Goal: Find specific page/section: Find specific page/section

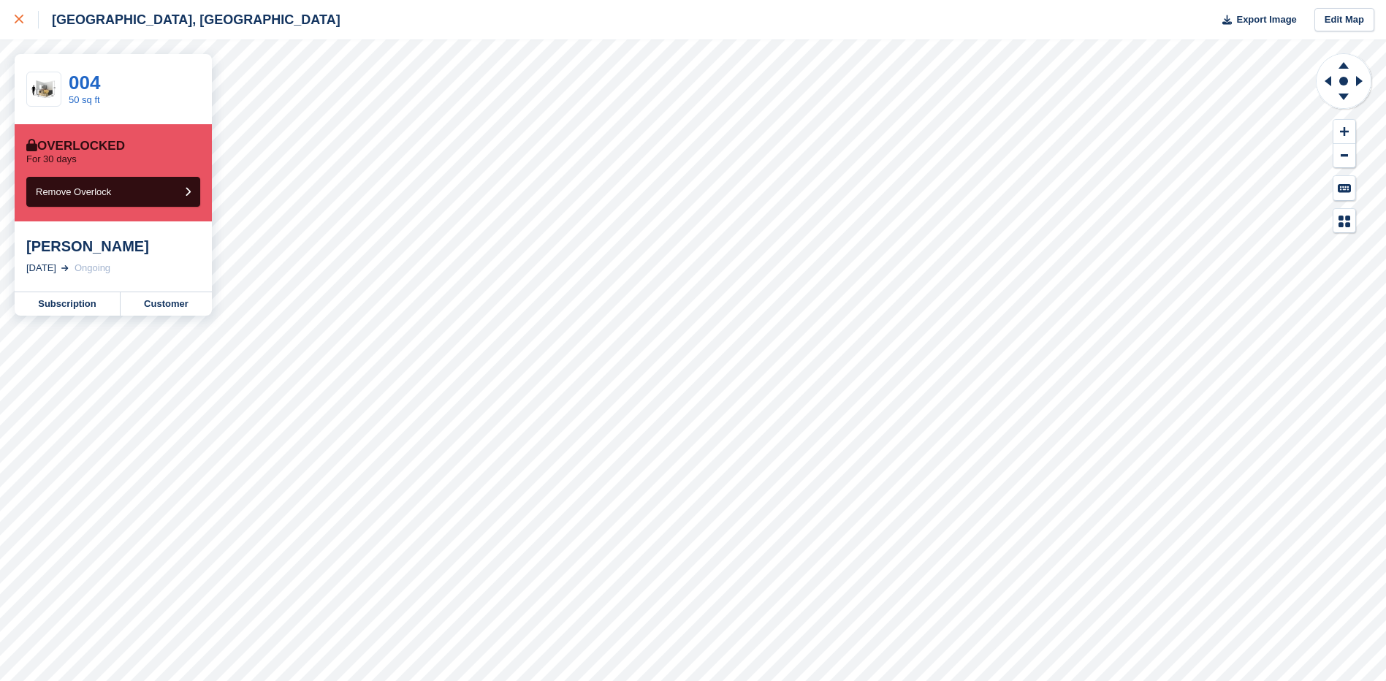
click at [20, 23] on icon at bounding box center [19, 19] width 9 height 9
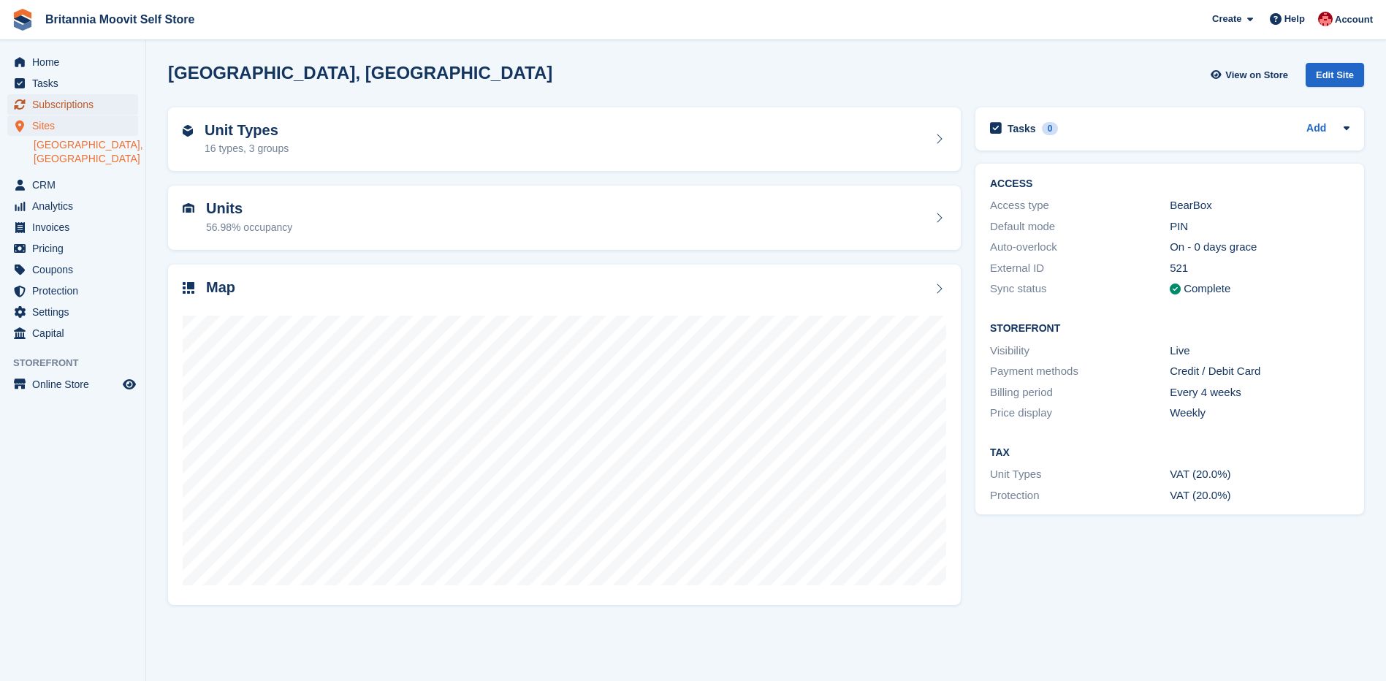
click at [56, 104] on span "Subscriptions" at bounding box center [76, 104] width 88 height 20
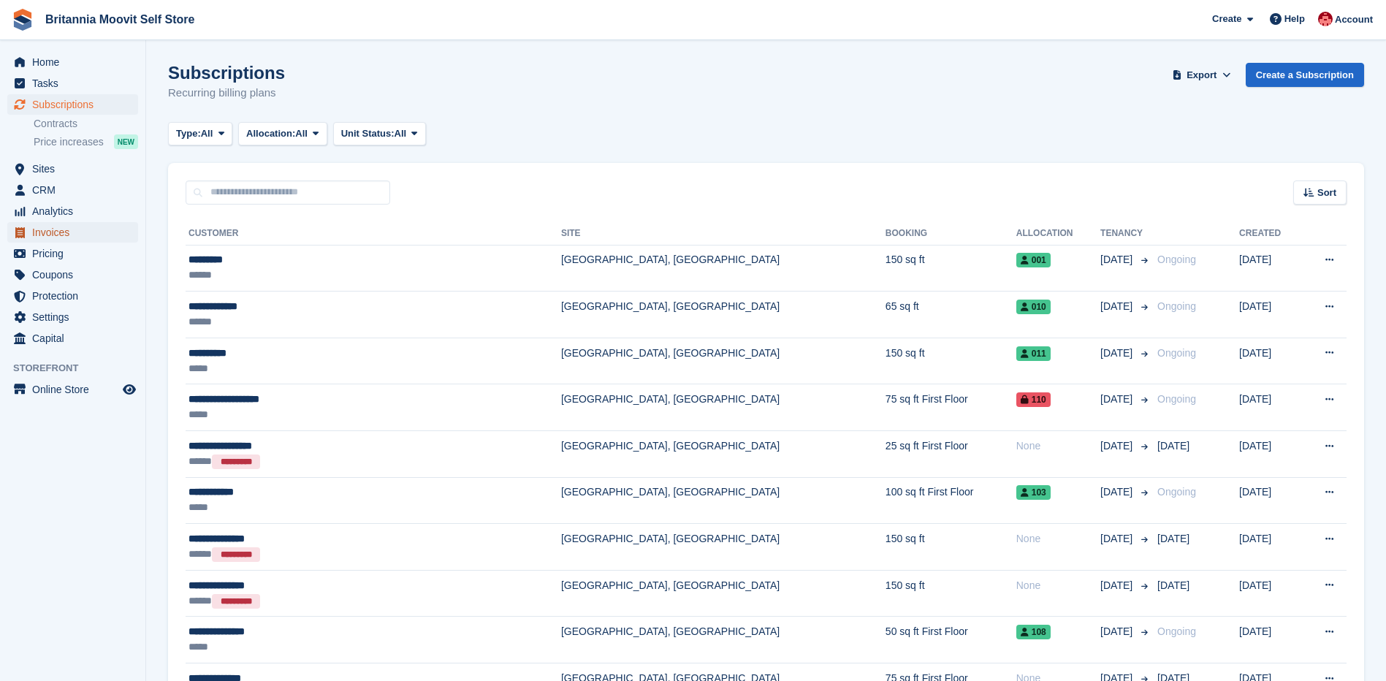
click at [57, 232] on span "Invoices" at bounding box center [76, 232] width 88 height 20
